Goal: Check status: Check status

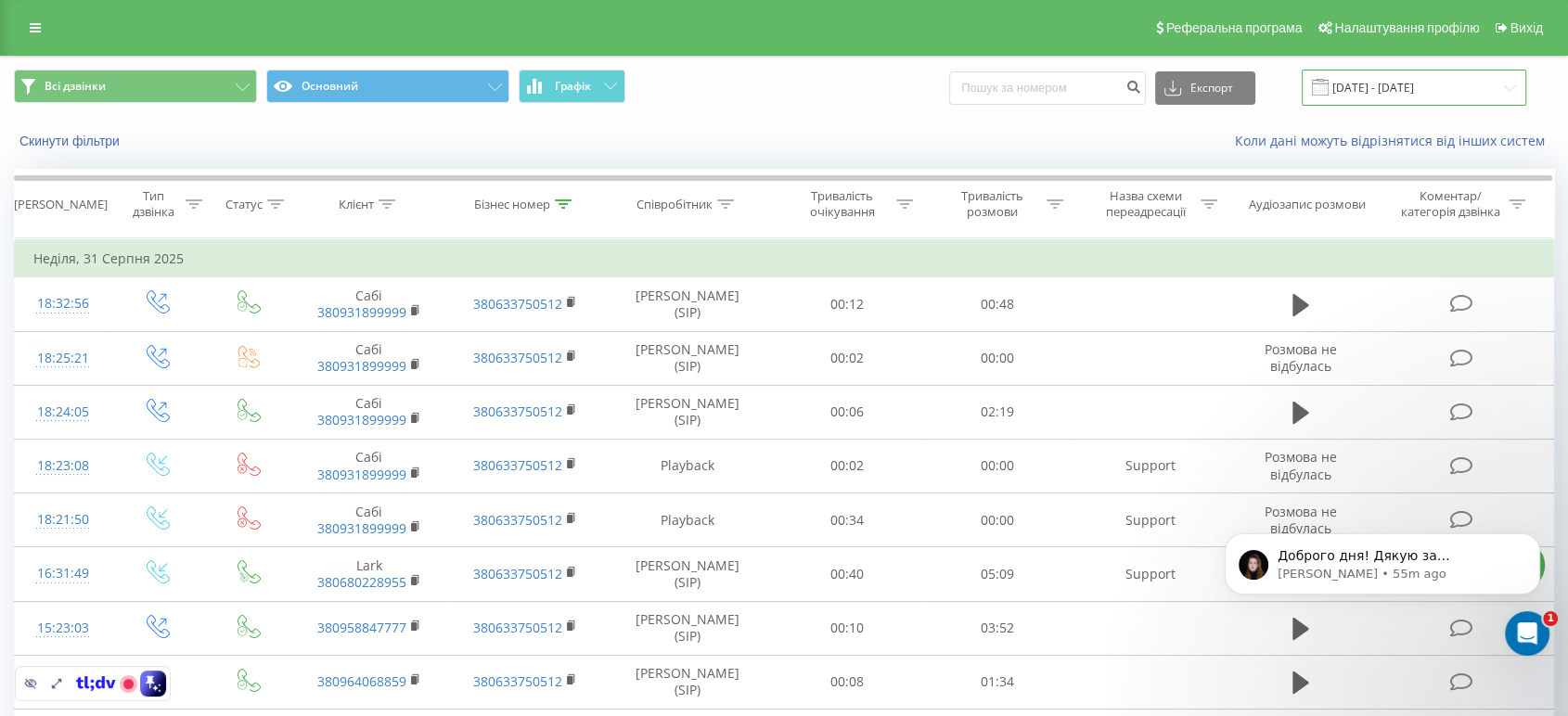
click at [1387, 87] on input "[DATE] - [DATE]" at bounding box center [1414, 88] width 225 height 36
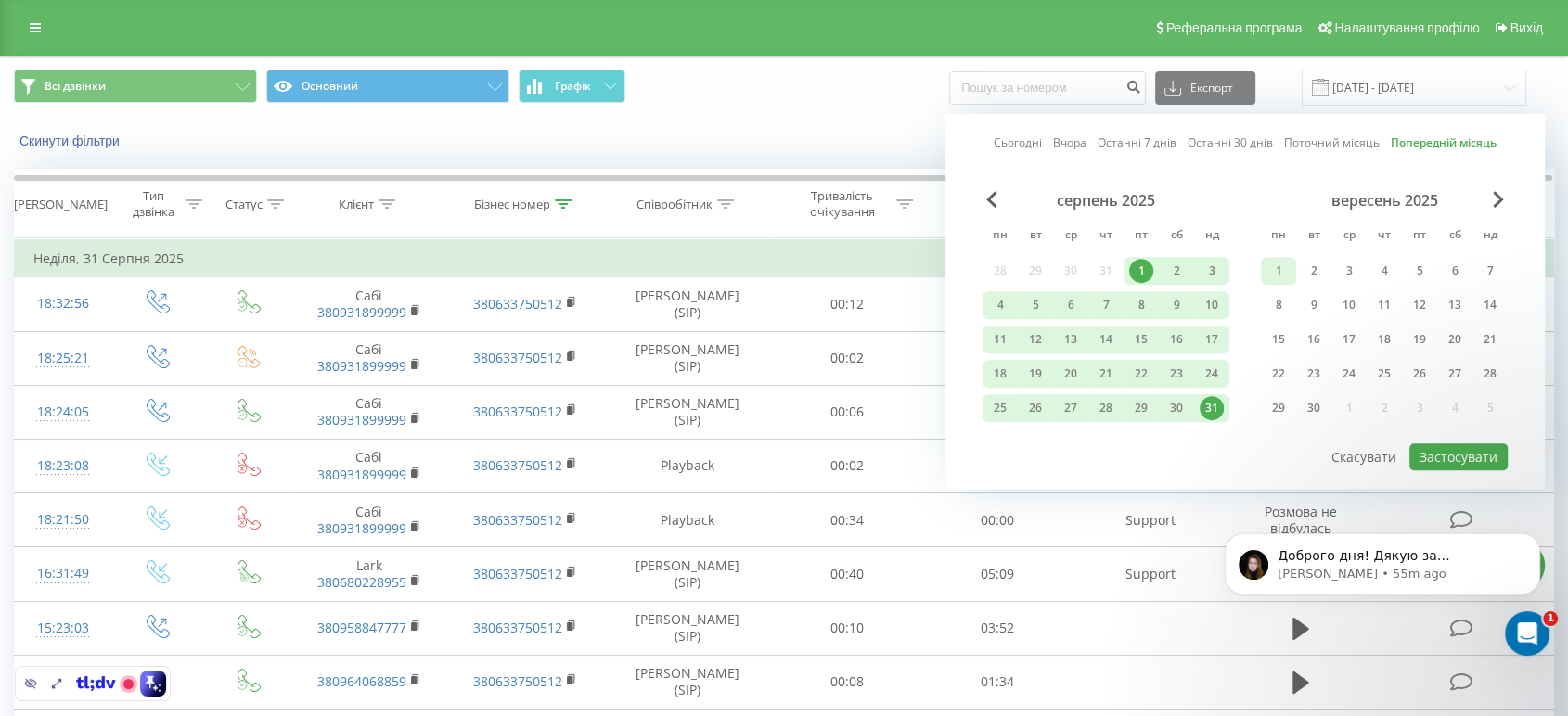
click at [1269, 265] on div "1" at bounding box center [1279, 271] width 25 height 25
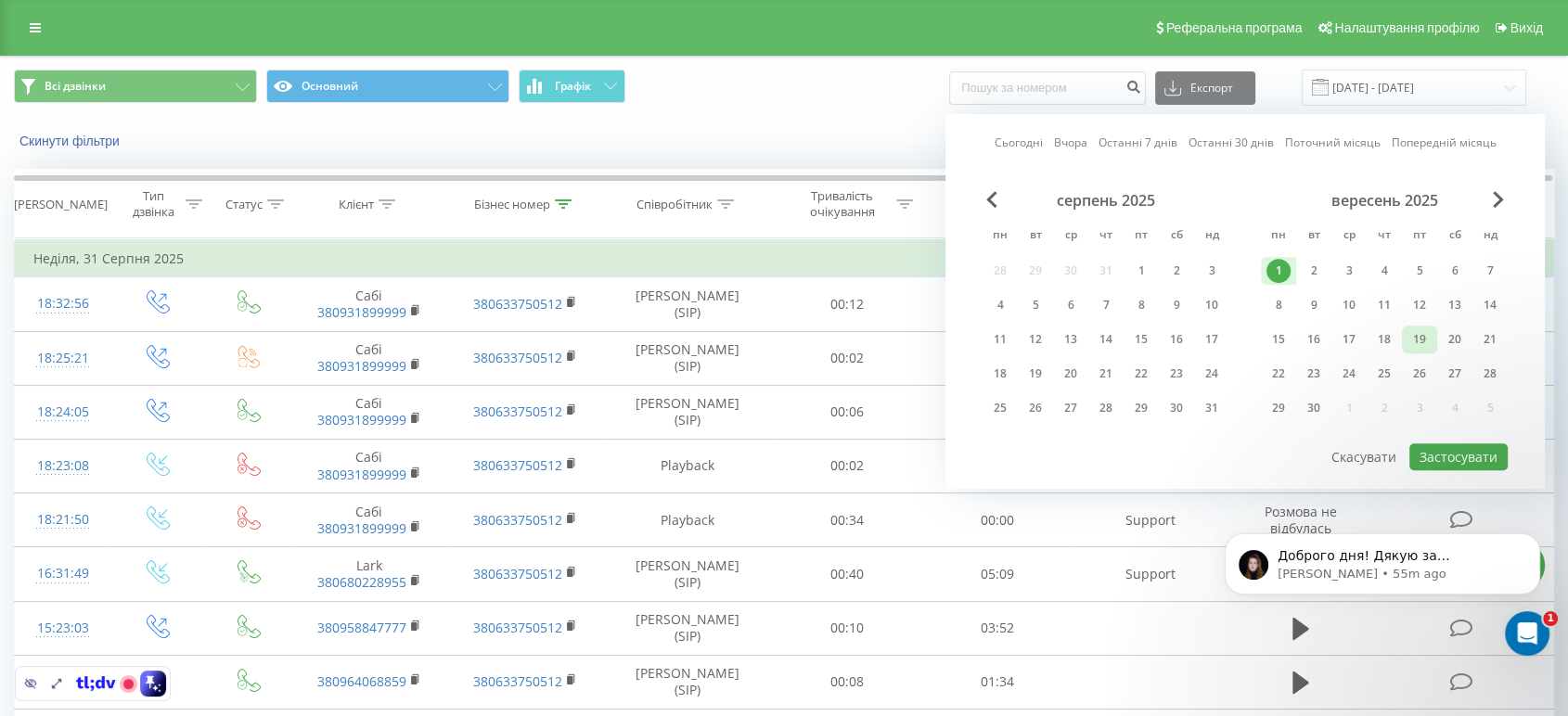
click at [1424, 334] on div "19" at bounding box center [1420, 339] width 25 height 25
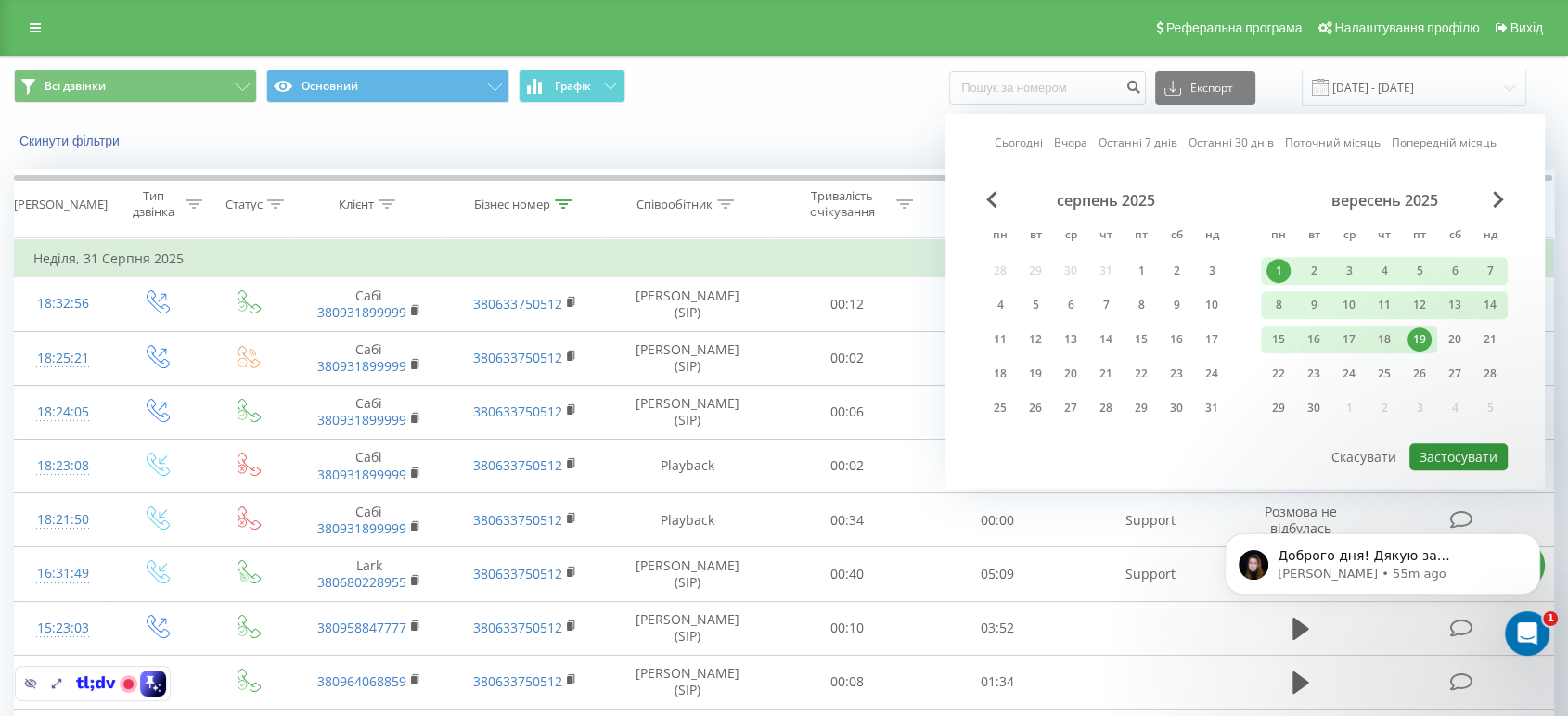
click at [1462, 451] on button "Застосувати" at bounding box center [1458, 456] width 98 height 26
type input "[DATE] - [DATE]"
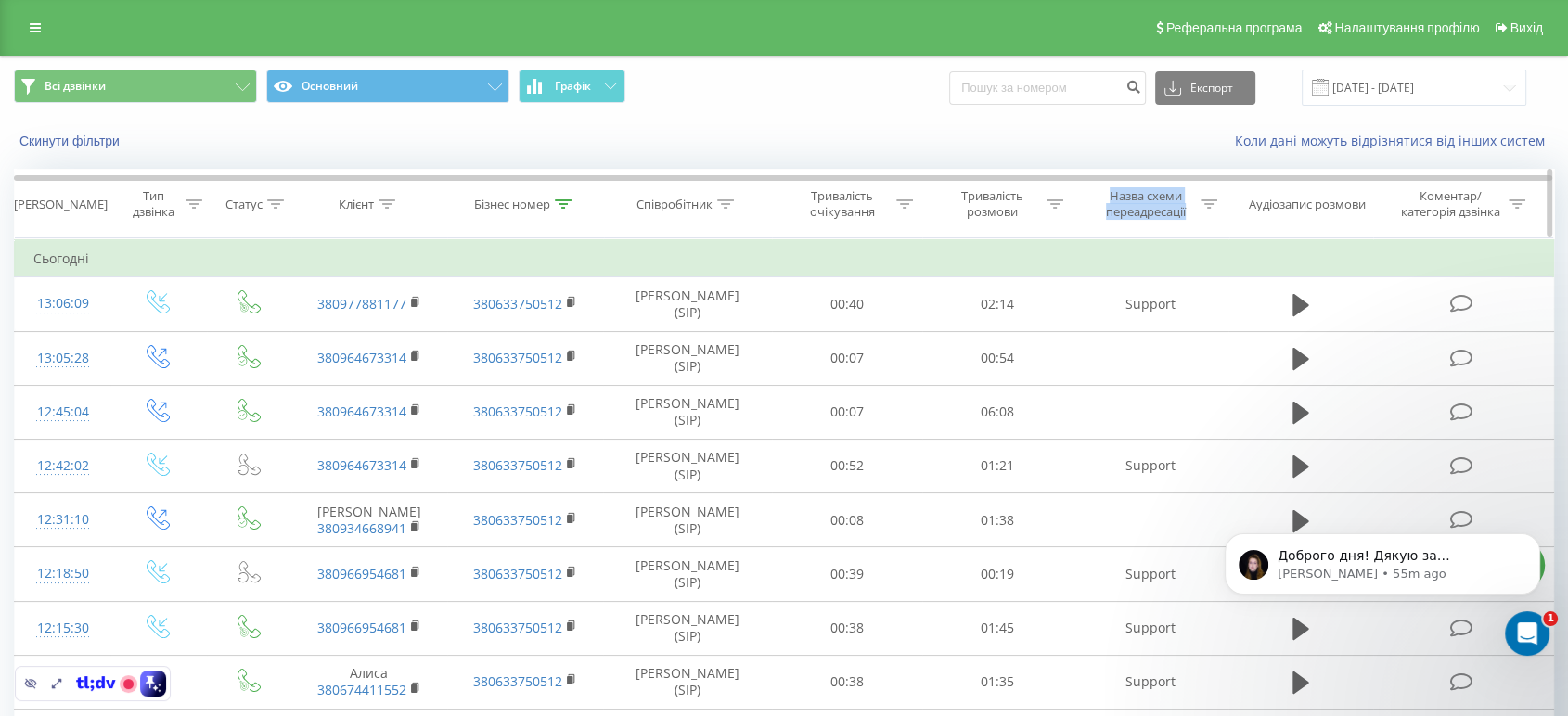
drag, startPoint x: 1110, startPoint y: 194, endPoint x: 1189, endPoint y: 213, distance: 81.3
click at [1189, 213] on div "Назва схеми переадресації" at bounding box center [1146, 203] width 99 height 31
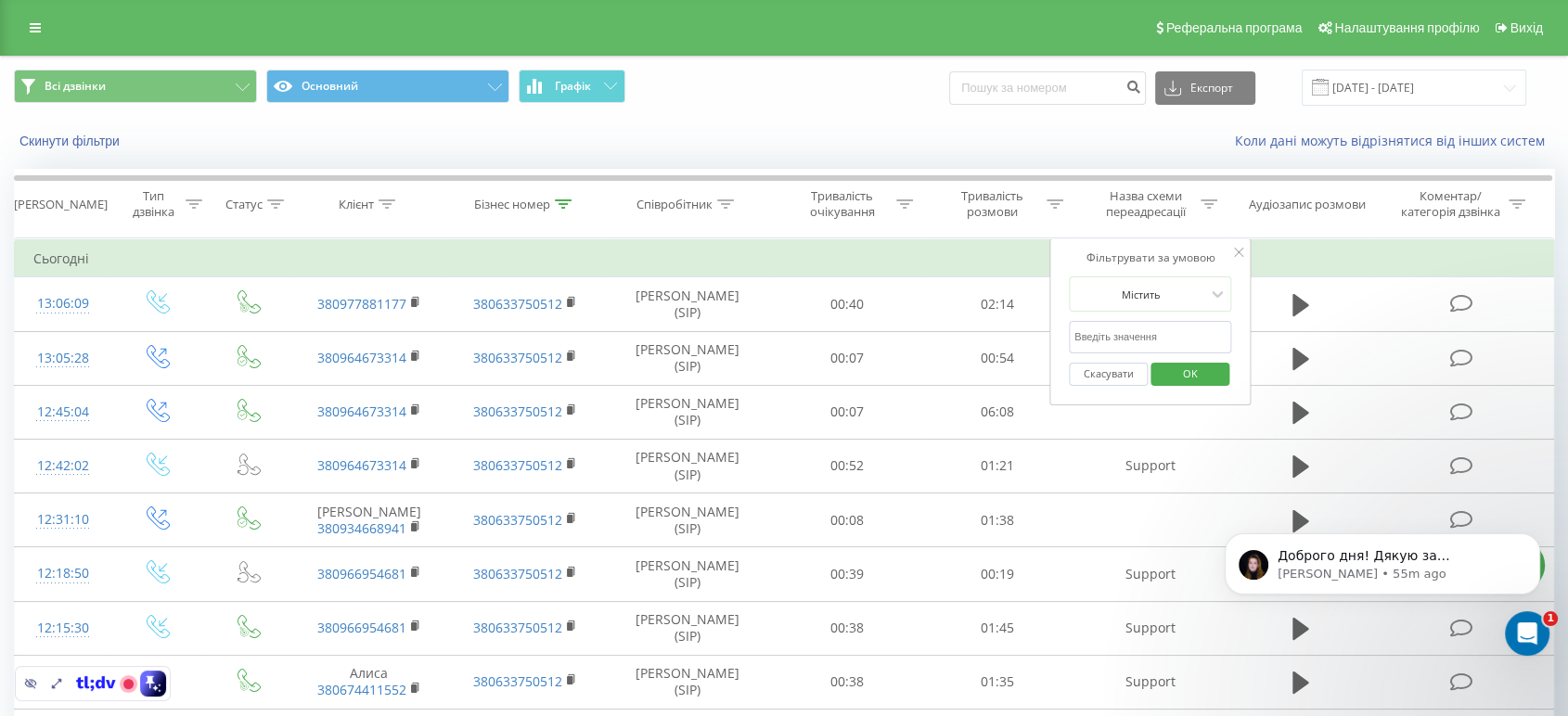
click at [1119, 341] on input "text" at bounding box center [1150, 337] width 164 height 32
type input "Support"
click at [1183, 372] on span "OK" at bounding box center [1189, 373] width 52 height 28
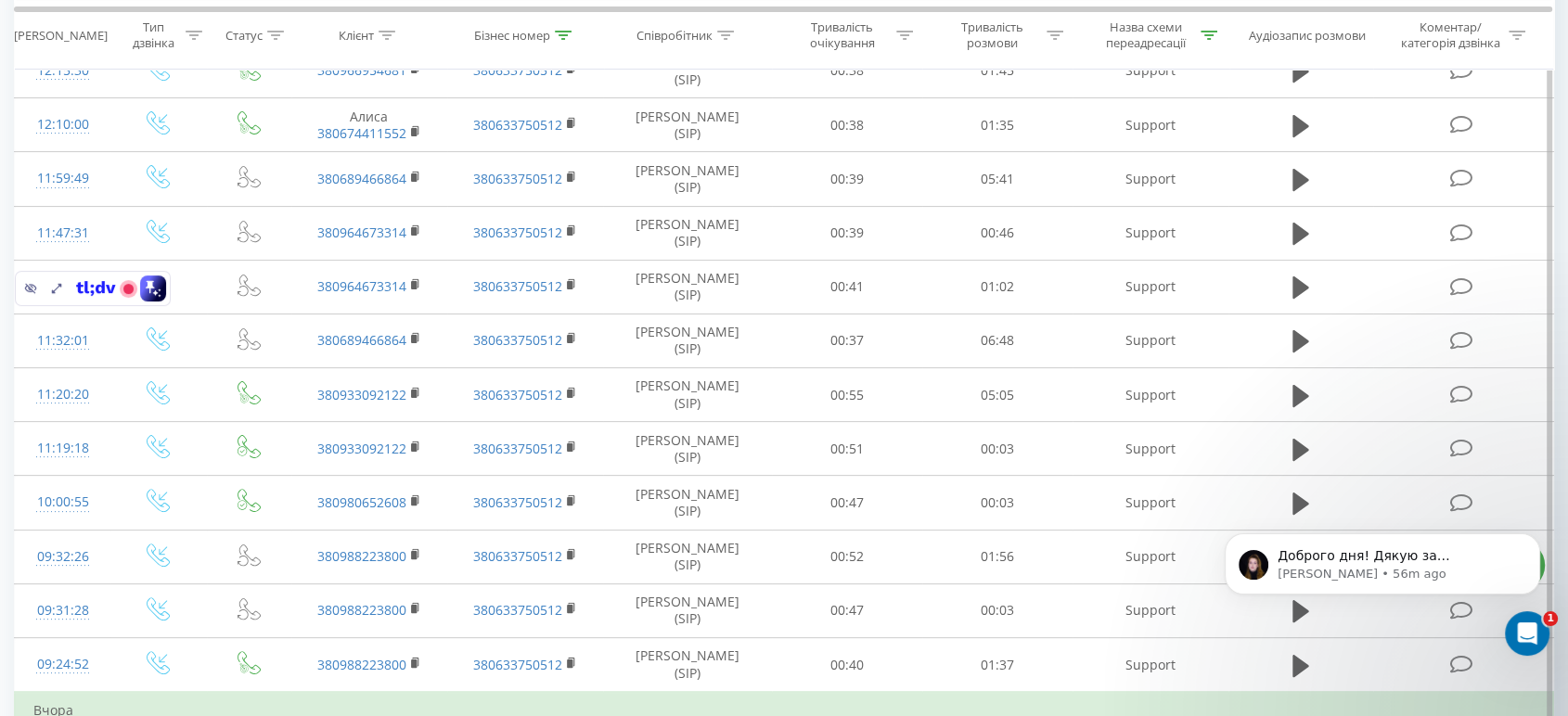
scroll to position [911, 0]
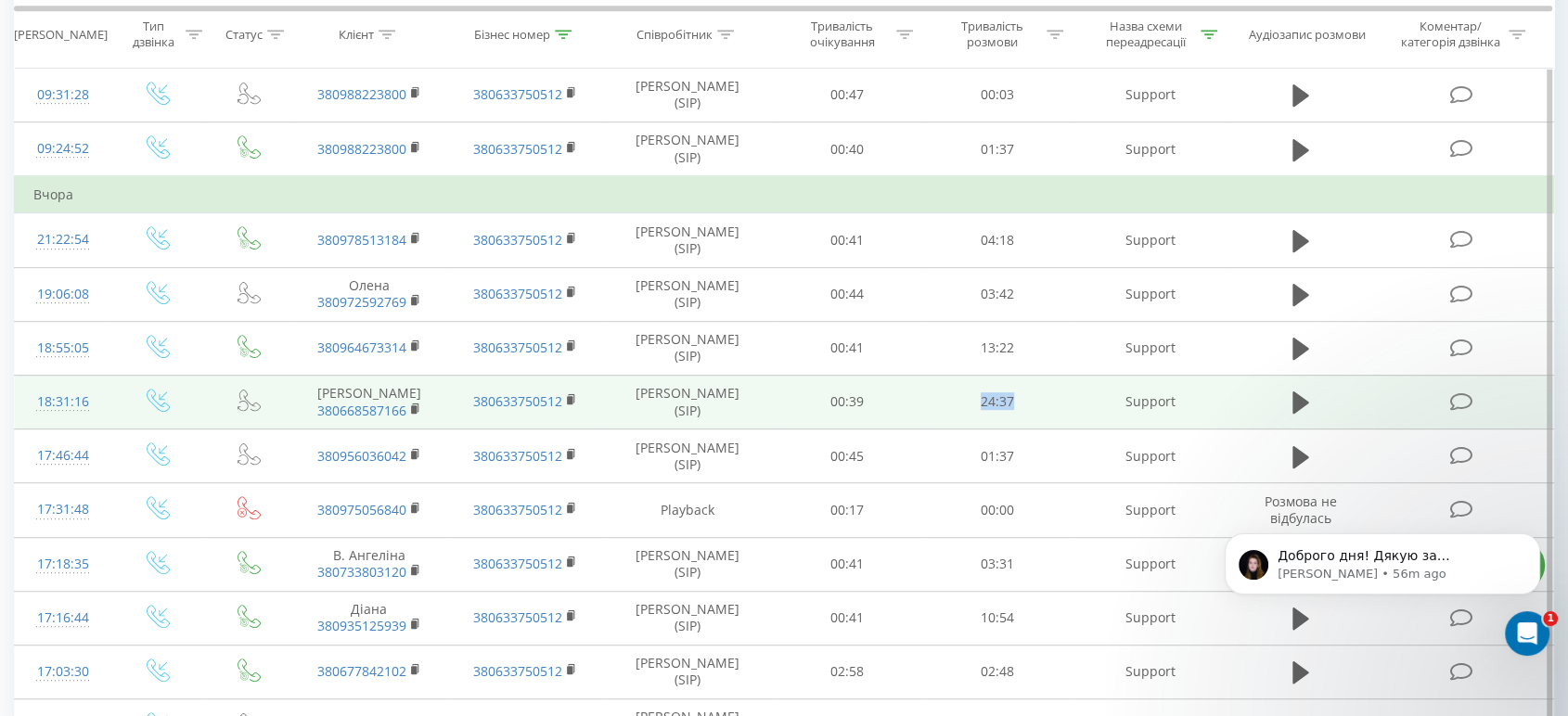
drag, startPoint x: 977, startPoint y: 403, endPoint x: 1017, endPoint y: 401, distance: 40.0
click at [1017, 401] on td "24:37" at bounding box center [997, 401] width 150 height 54
click at [1003, 399] on td "24:37" at bounding box center [997, 401] width 150 height 54
drag, startPoint x: 982, startPoint y: 403, endPoint x: 1025, endPoint y: 402, distance: 43.0
click at [1025, 402] on td "24:37" at bounding box center [997, 401] width 150 height 54
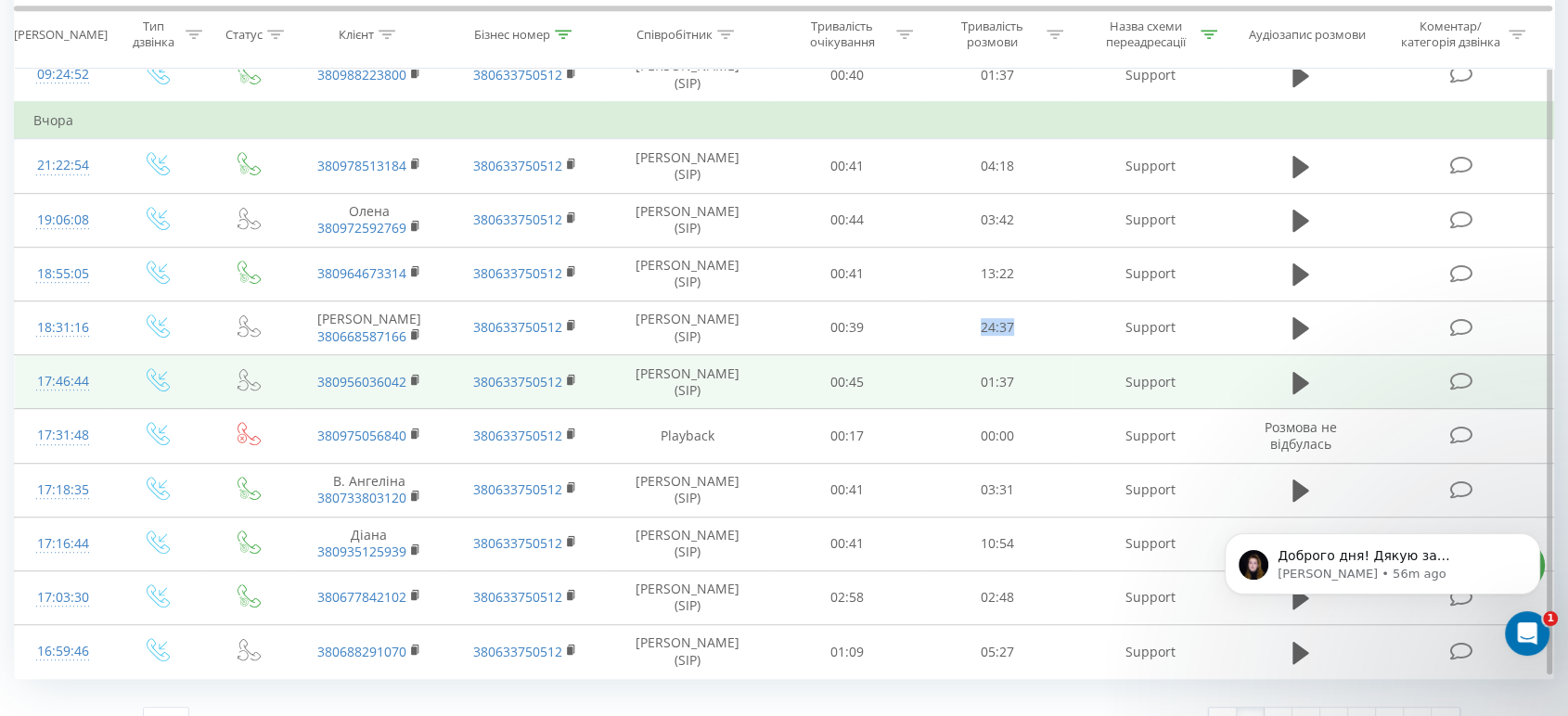
scroll to position [1014, 0]
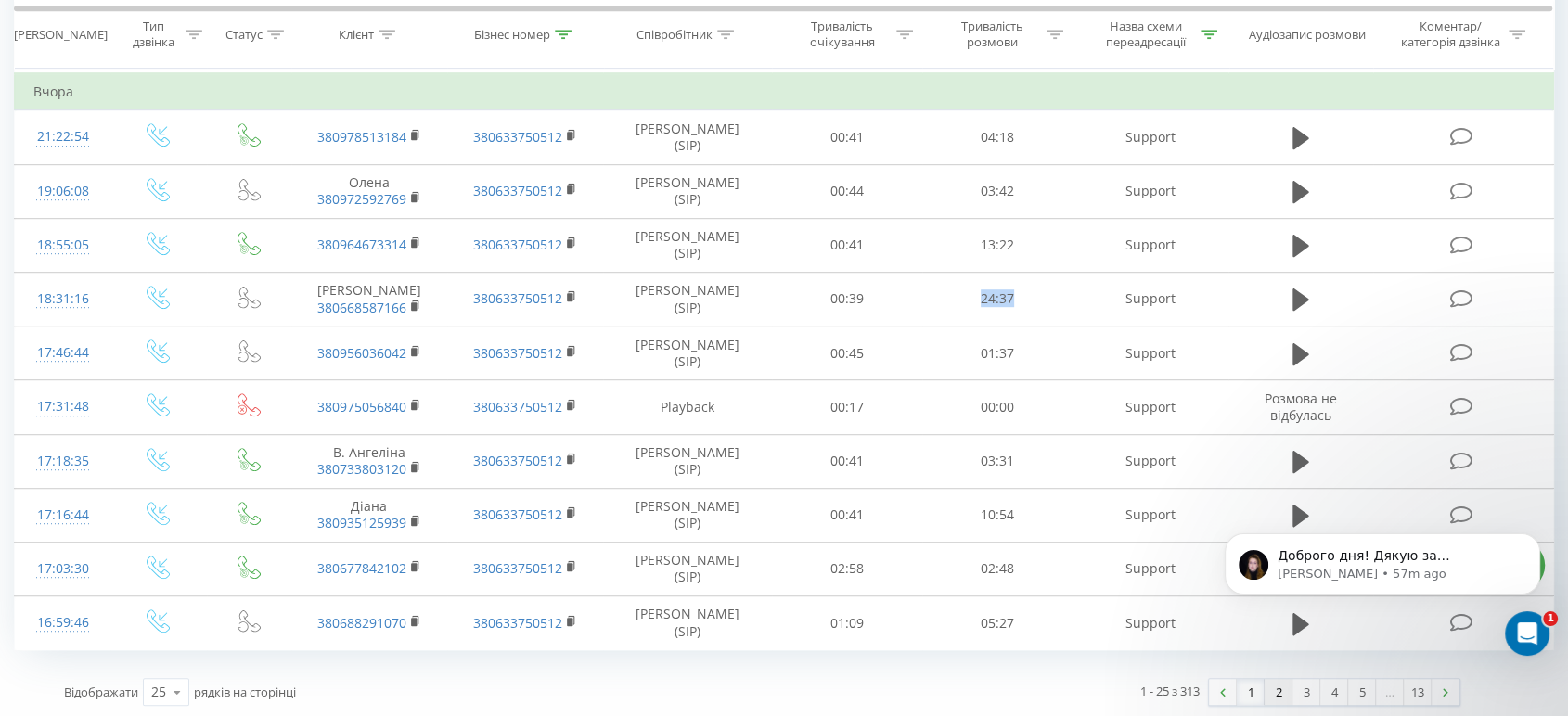
click at [1279, 690] on link "2" at bounding box center [1278, 691] width 27 height 26
